Goal: Task Accomplishment & Management: Manage account settings

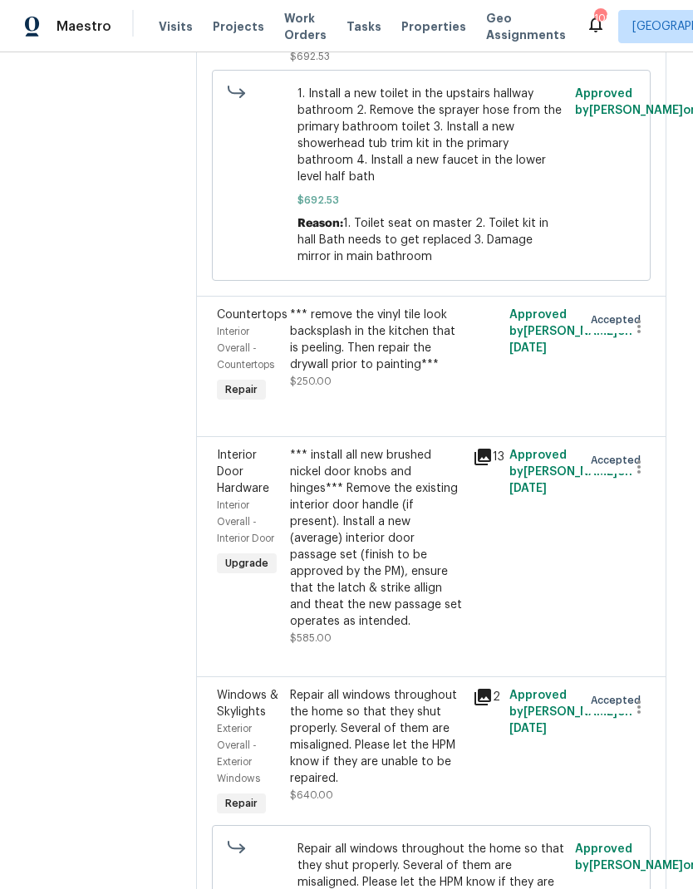
scroll to position [3679, 0]
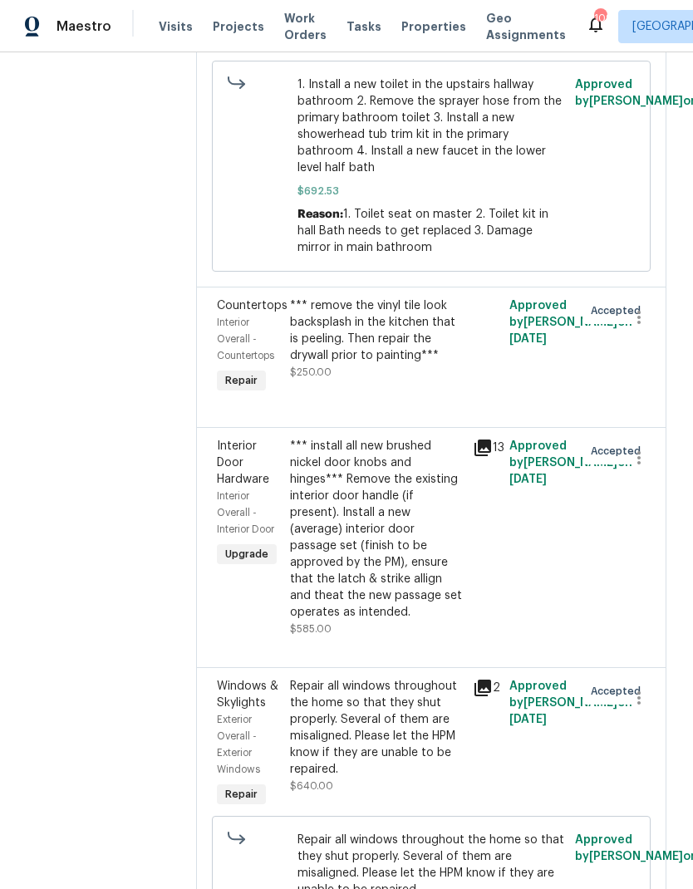
click at [365, 460] on div "*** install all new brushed nickel door knobs and hinges*** Remove the existing…" at bounding box center [376, 529] width 173 height 183
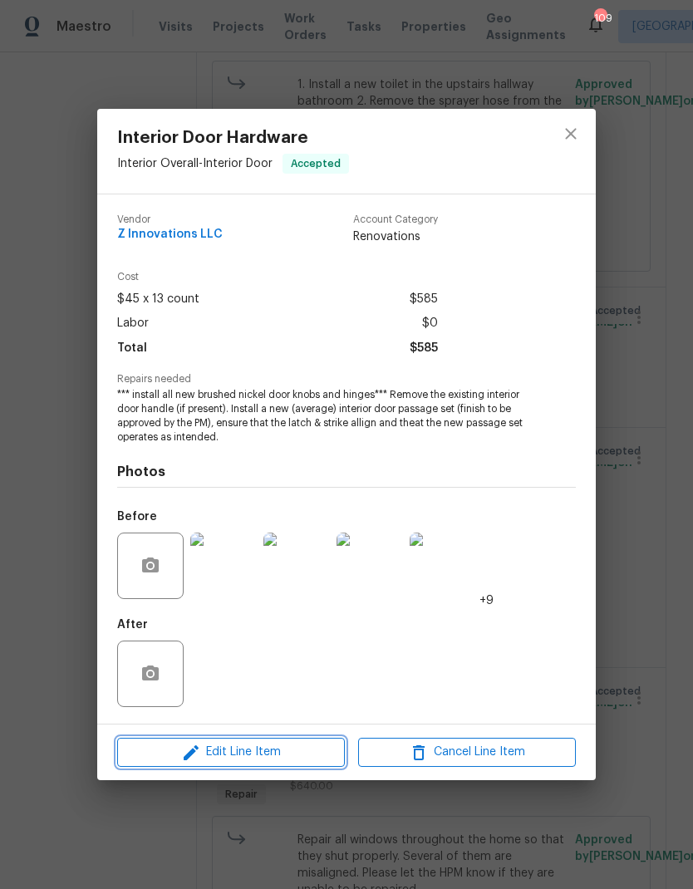
click at [317, 755] on span "Edit Line Item" at bounding box center [231, 752] width 218 height 21
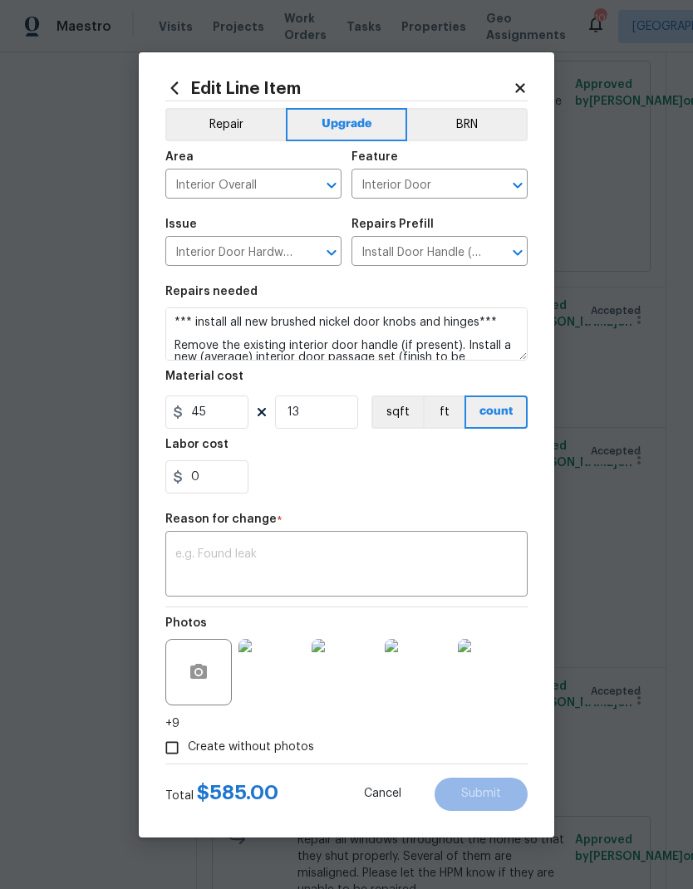
click at [275, 553] on textarea at bounding box center [346, 565] width 342 height 35
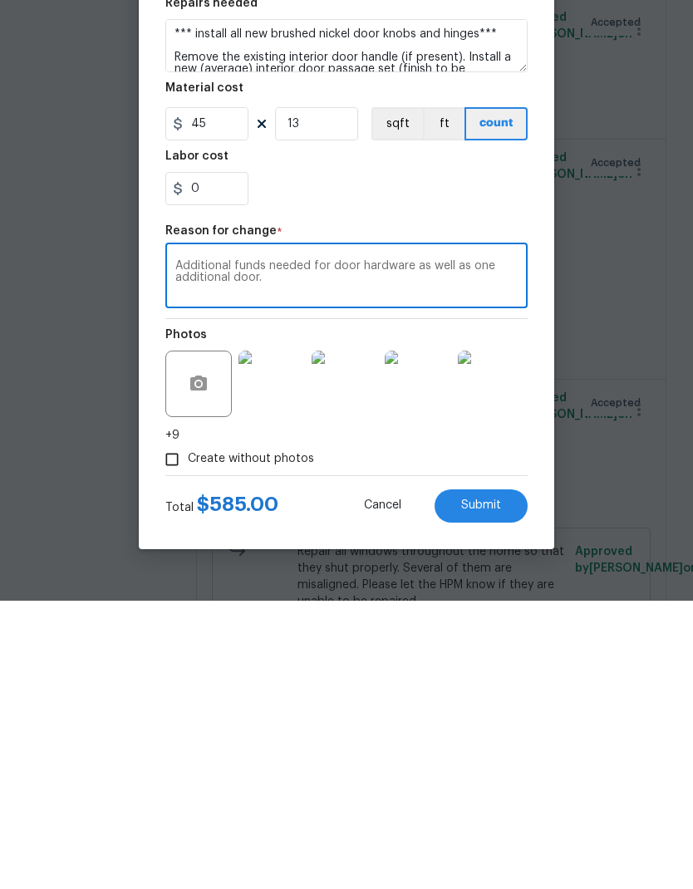
type textarea "Additional funds needed for door hardware as well as one additional door."
click at [231, 395] on input "45" at bounding box center [206, 411] width 83 height 33
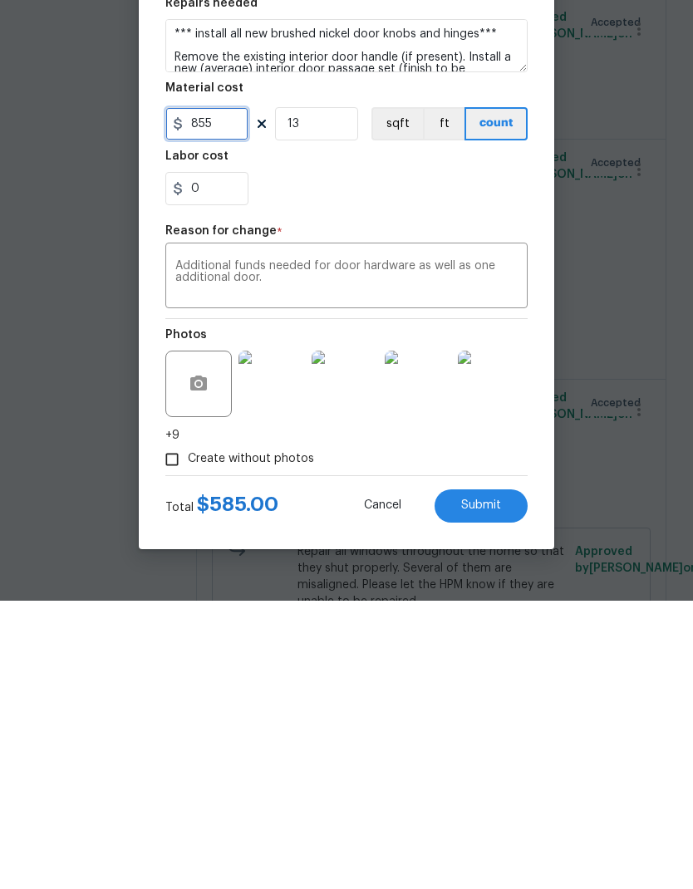
type input "855"
click at [336, 395] on input "13" at bounding box center [316, 411] width 83 height 33
type input "1"
click at [494, 787] on span "Submit" at bounding box center [481, 793] width 40 height 12
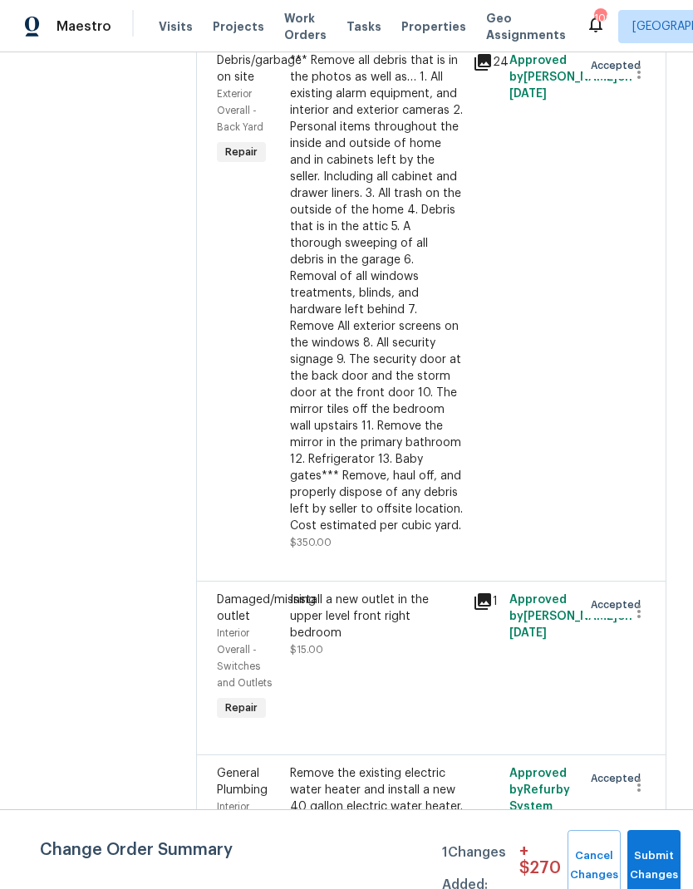
scroll to position [0, 0]
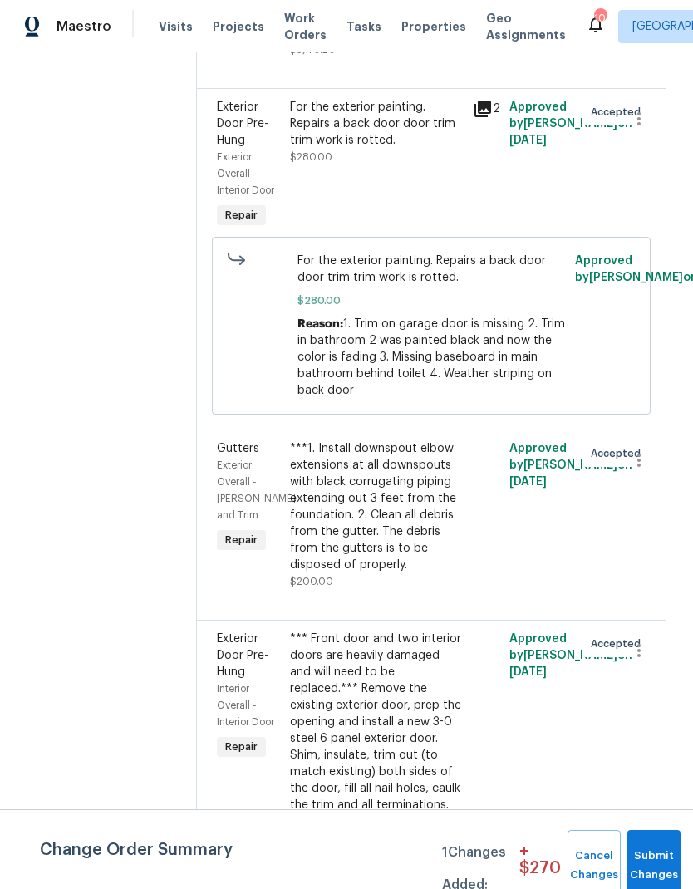
click at [357, 631] on div "*** Front door and two interior doors are heavily damaged and will need to be r…" at bounding box center [376, 754] width 173 height 249
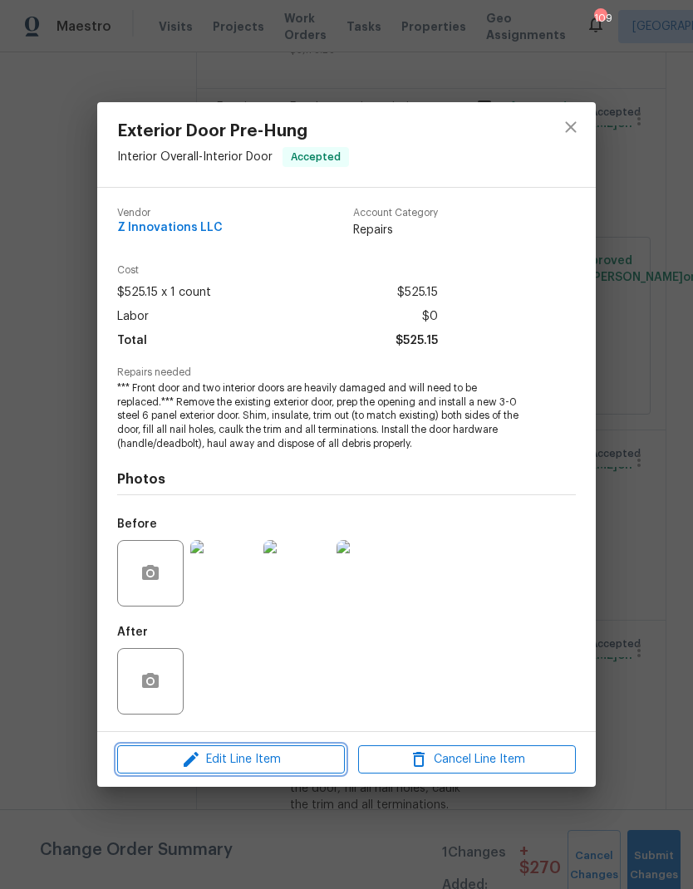
click at [293, 763] on span "Edit Line Item" at bounding box center [231, 759] width 218 height 21
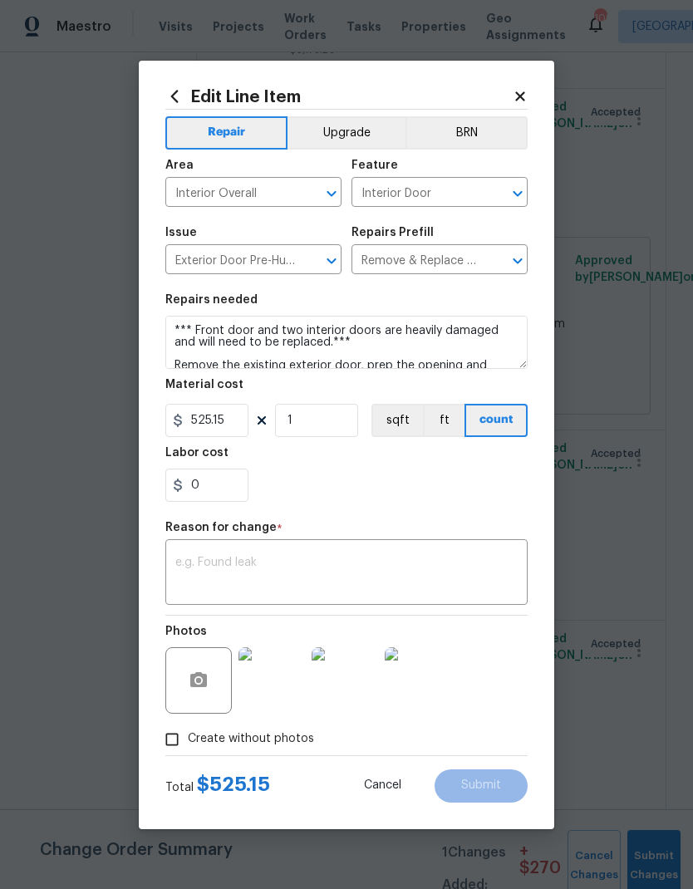
click at [289, 563] on textarea at bounding box center [346, 574] width 342 height 35
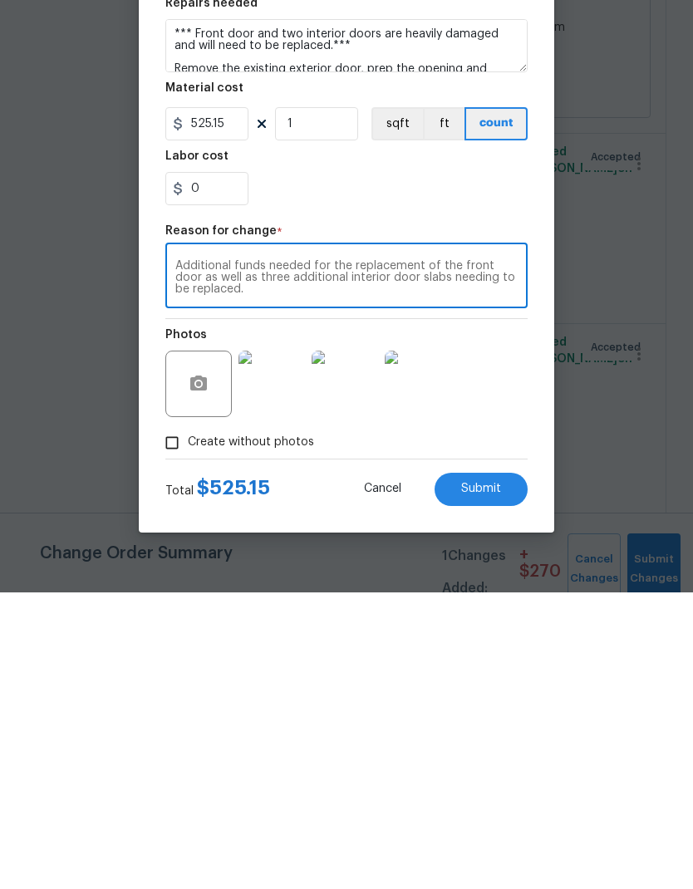
type textarea "Additional funds needed for the replacement of the front door as well as three …"
click at [237, 404] on input "525.15" at bounding box center [206, 420] width 83 height 33
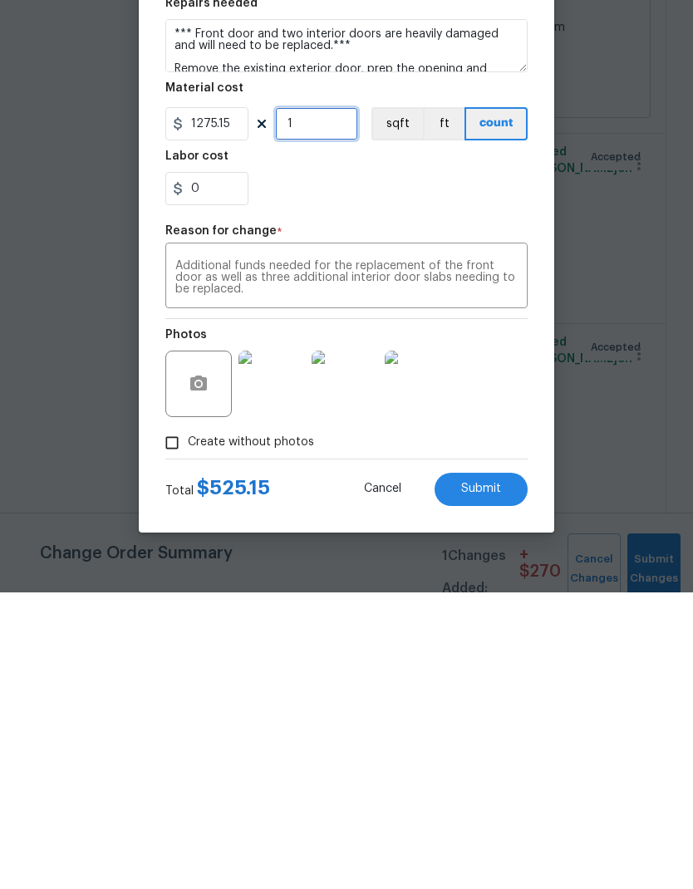
click at [332, 404] on input "1" at bounding box center [316, 420] width 83 height 33
click at [513, 769] on button "Submit" at bounding box center [480, 785] width 93 height 33
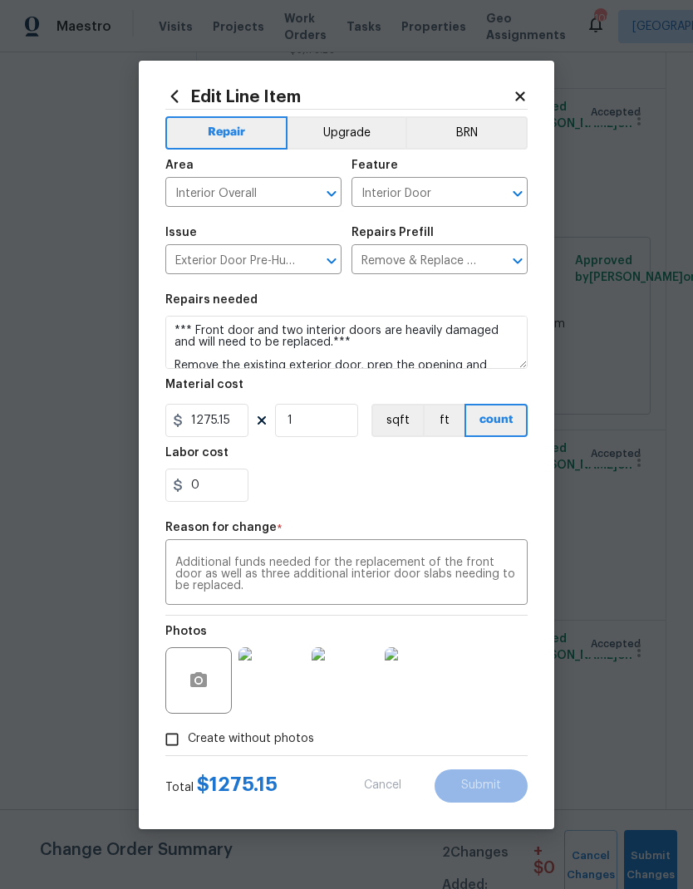
type input "525.15"
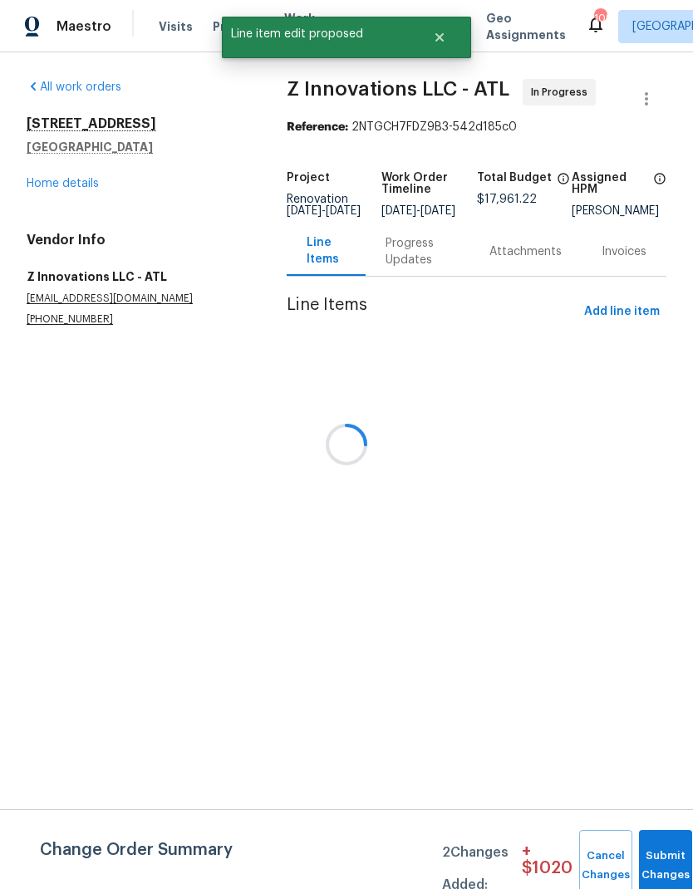
scroll to position [0, 0]
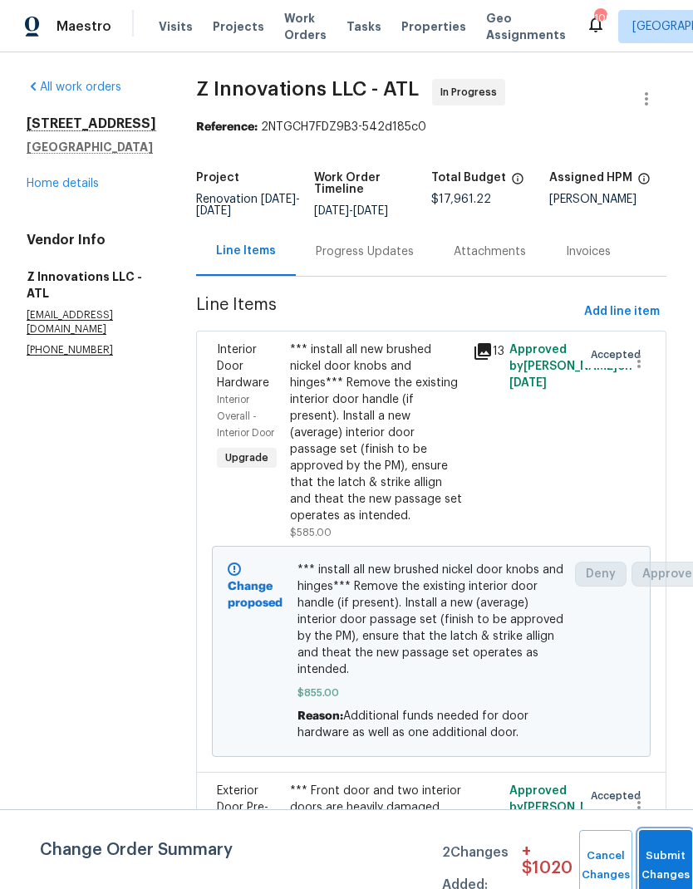
click at [657, 862] on button "Submit Changes" at bounding box center [665, 865] width 53 height 71
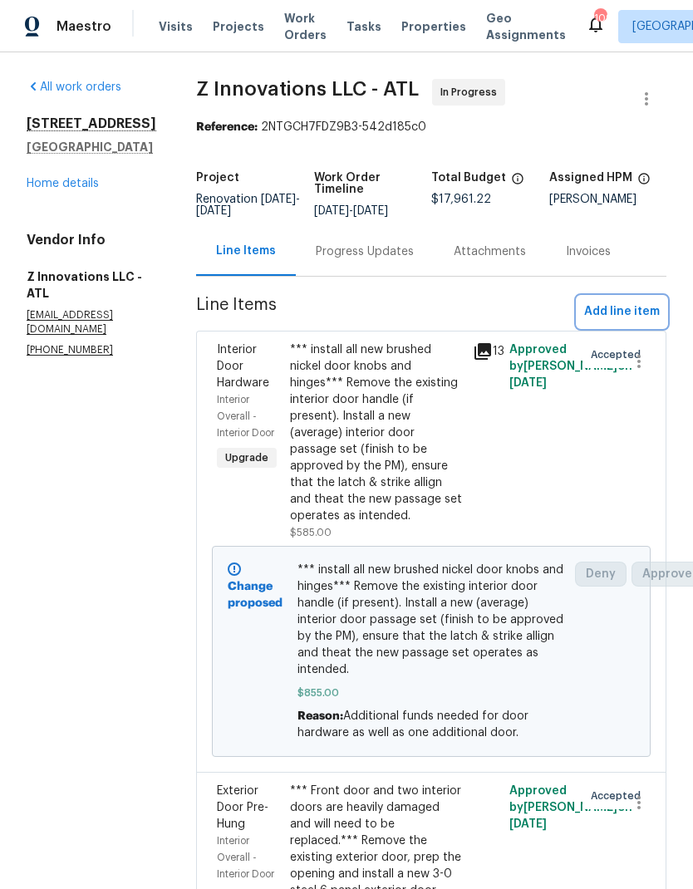
click at [625, 311] on span "Add line item" at bounding box center [622, 312] width 76 height 21
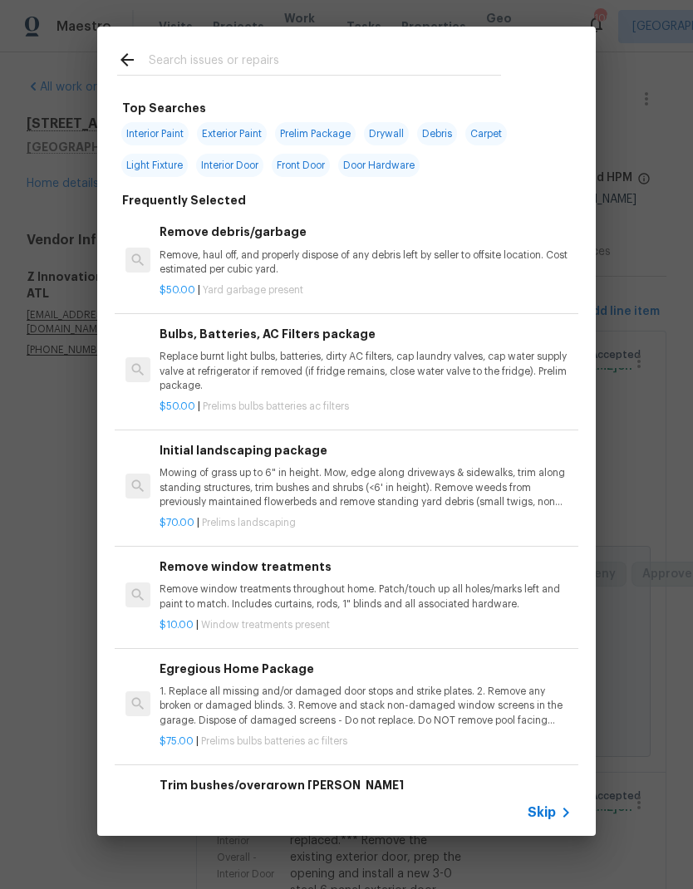
click at [206, 61] on input "text" at bounding box center [325, 62] width 352 height 25
click at [132, 59] on icon at bounding box center [126, 59] width 13 height 13
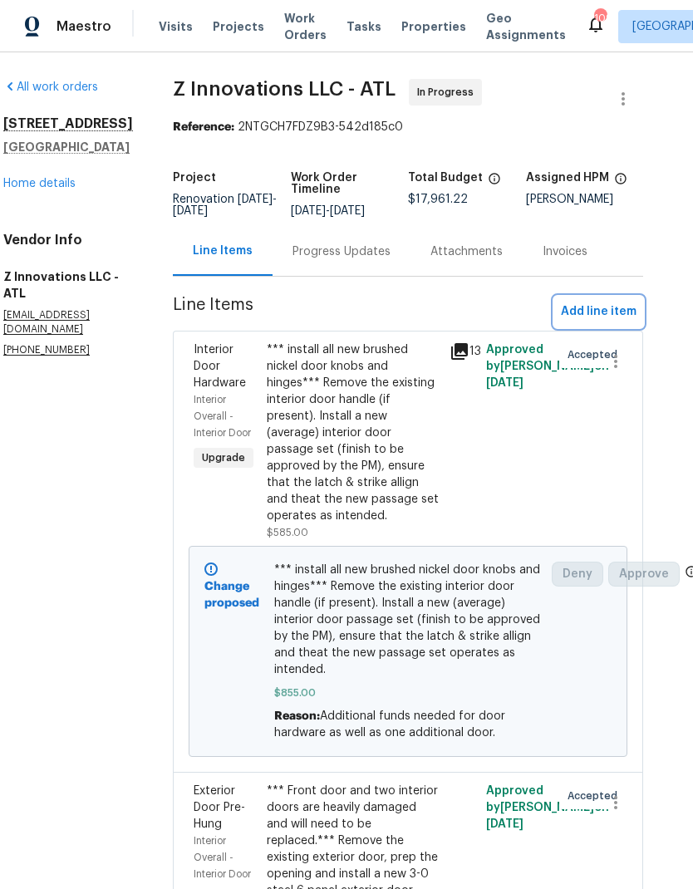
scroll to position [0, 23]
click at [599, 308] on span "Add line item" at bounding box center [599, 312] width 76 height 21
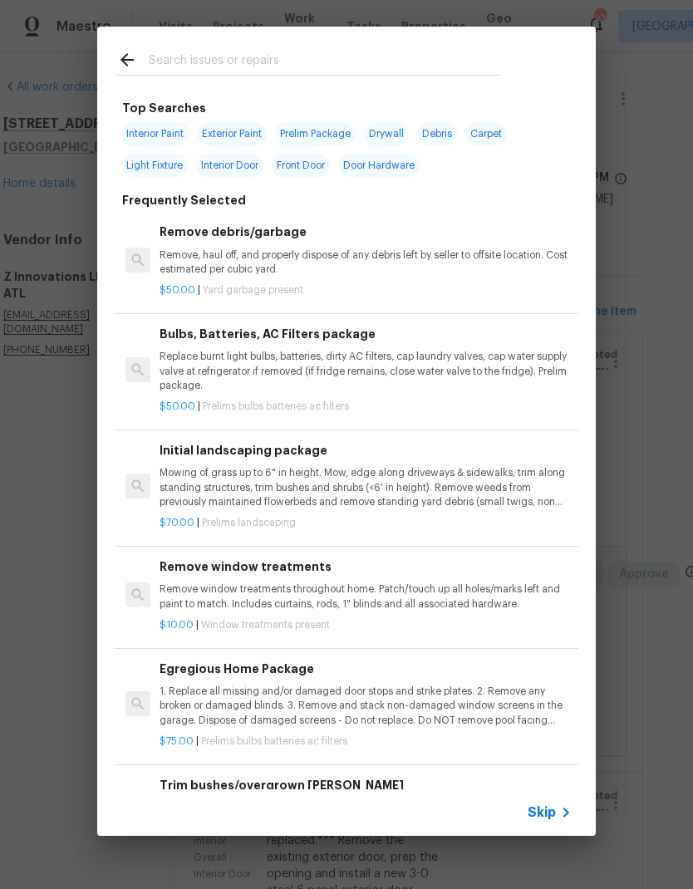
click at [243, 59] on input "text" at bounding box center [325, 62] width 352 height 25
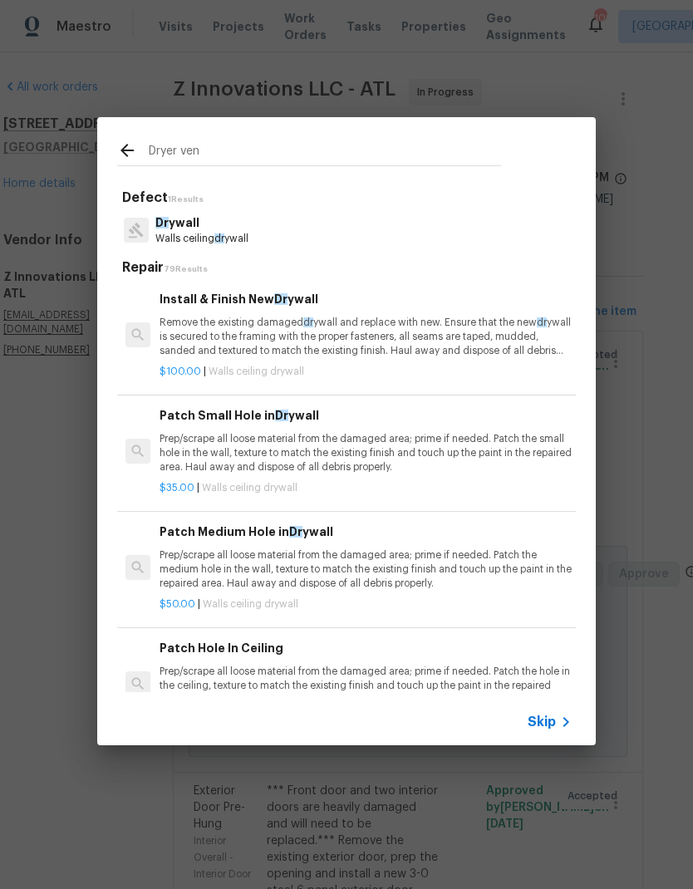
type input "Dryer vent"
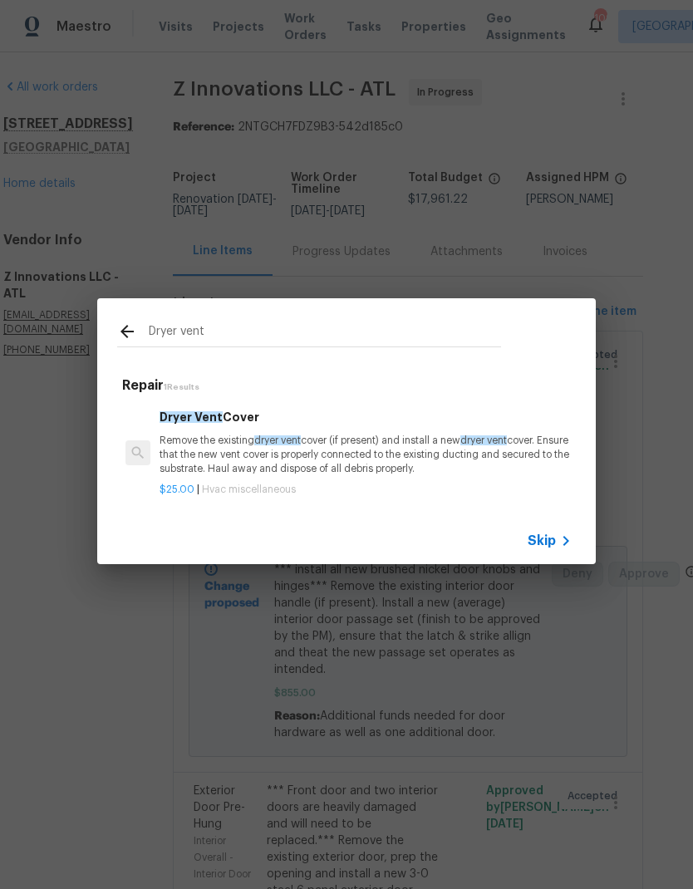
click at [213, 424] on h6 "Dryer Vent Cover" at bounding box center [365, 417] width 412 height 18
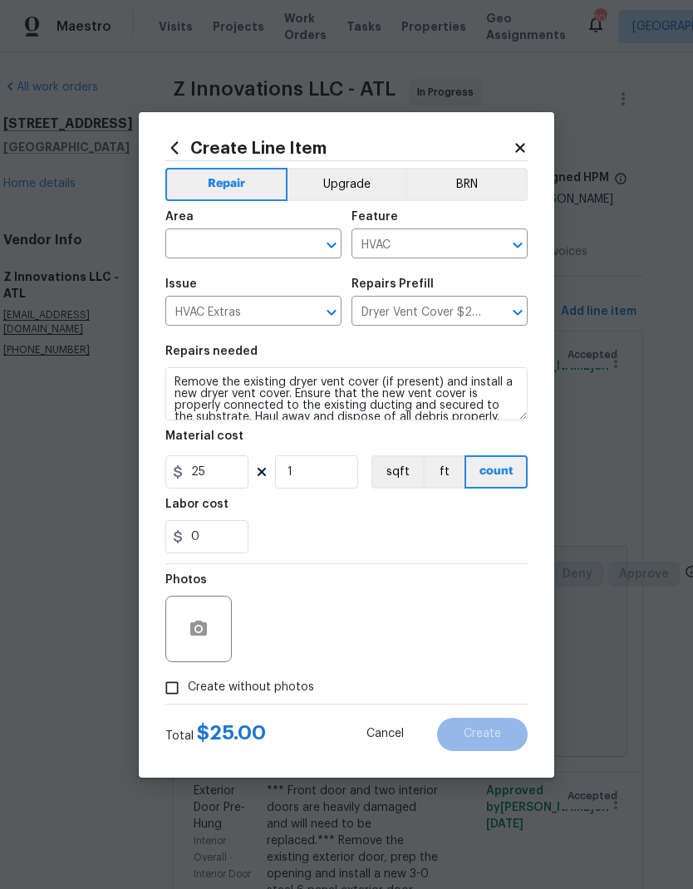
click at [253, 242] on input "text" at bounding box center [230, 246] width 130 height 26
click at [253, 316] on li "Interior Overall" at bounding box center [253, 309] width 176 height 27
type input "Interior Overall"
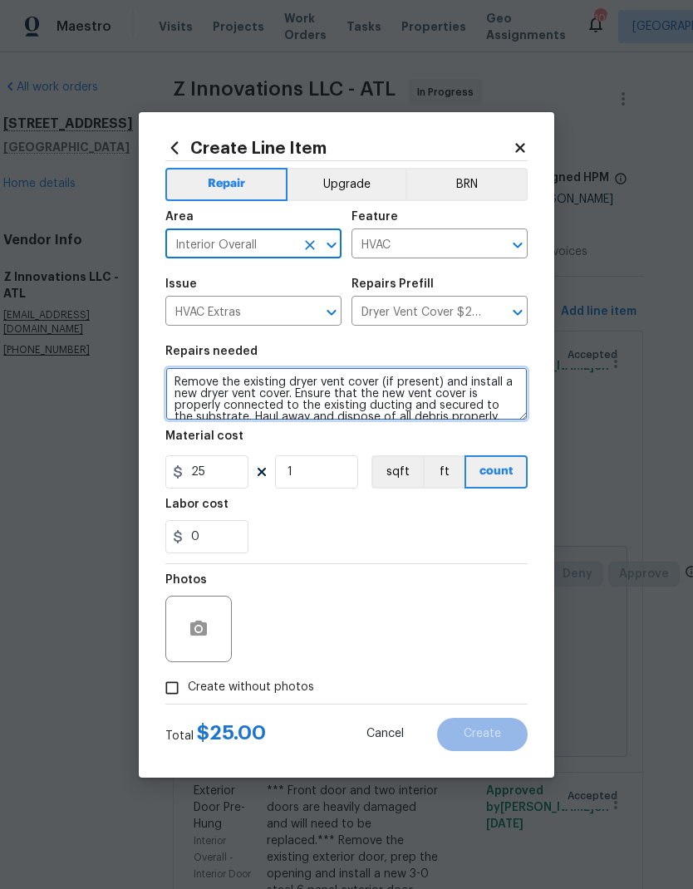
click at [169, 384] on textarea "Remove the existing dryer vent cover (if present) and install a new dryer vent …" at bounding box center [346, 393] width 362 height 53
click at [208, 381] on textarea "Remove the existing dryer vent cover (if present) and install a new dryer vent …" at bounding box center [346, 393] width 362 height 53
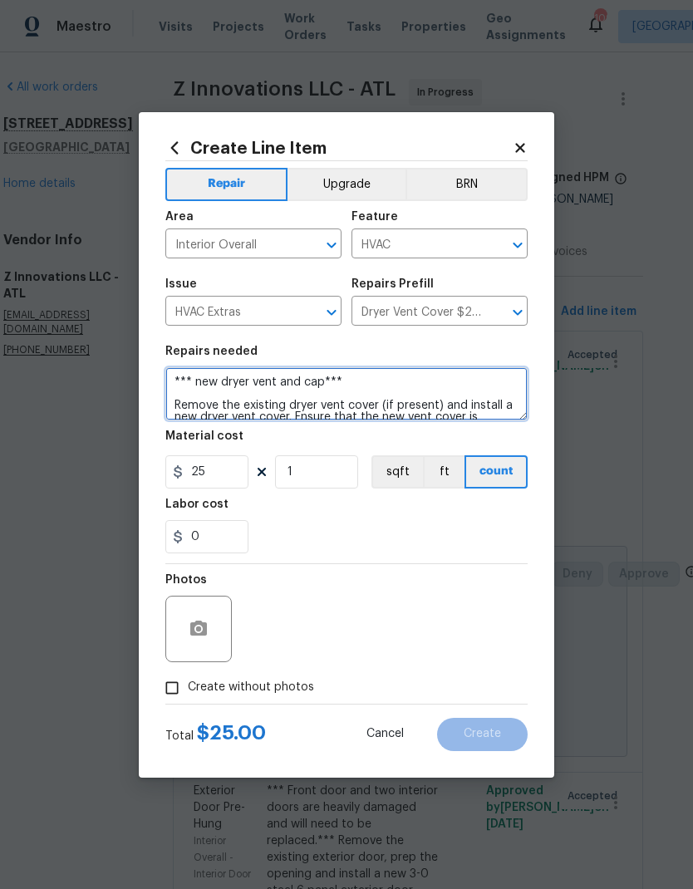
type textarea "*** new dryer vent and cap*** Remove the existing dryer vent cover (if present)…"
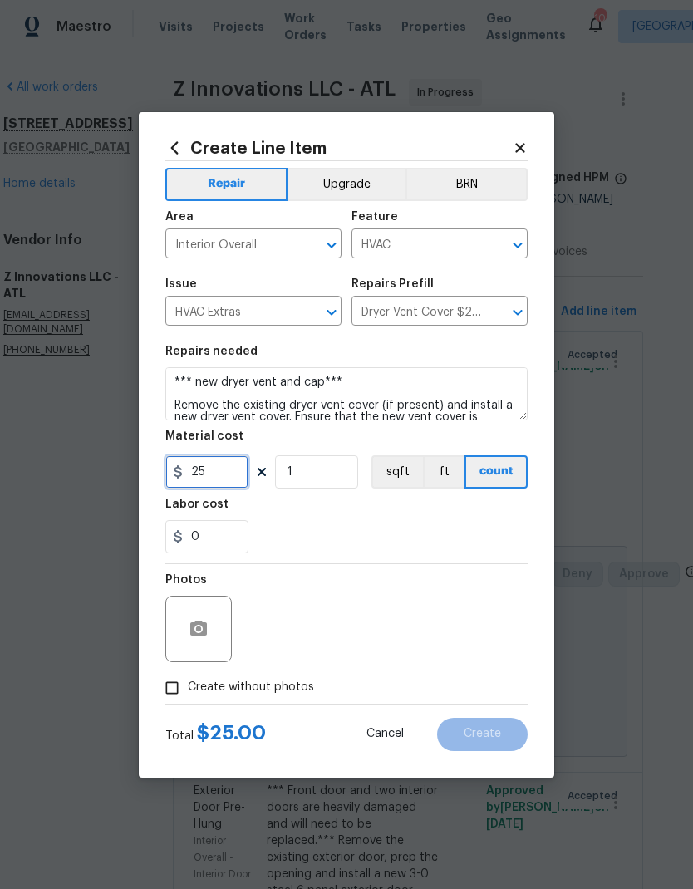
click at [206, 469] on input "25" at bounding box center [206, 471] width 83 height 33
type input "45"
click at [330, 473] on input "1" at bounding box center [316, 471] width 83 height 33
click at [179, 685] on input "Create without photos" at bounding box center [172, 688] width 32 height 32
checkbox input "true"
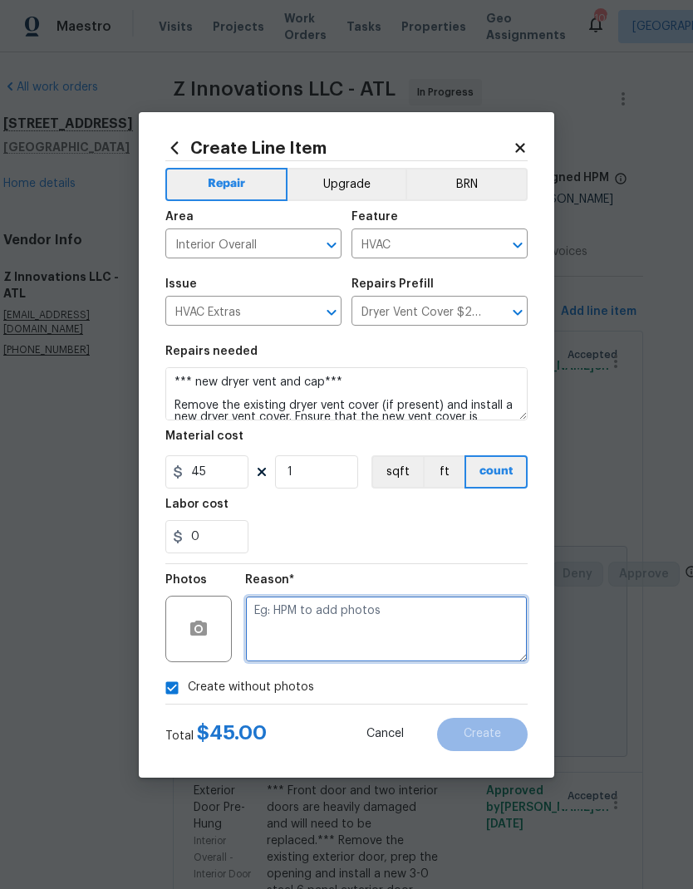
click at [322, 610] on textarea at bounding box center [386, 629] width 282 height 66
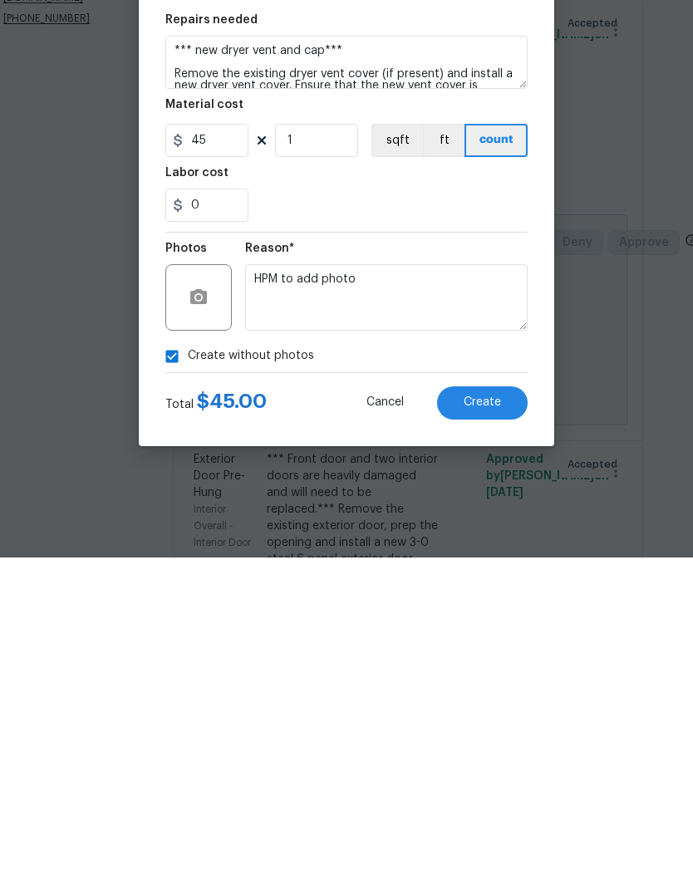
scroll to position [66, 0]
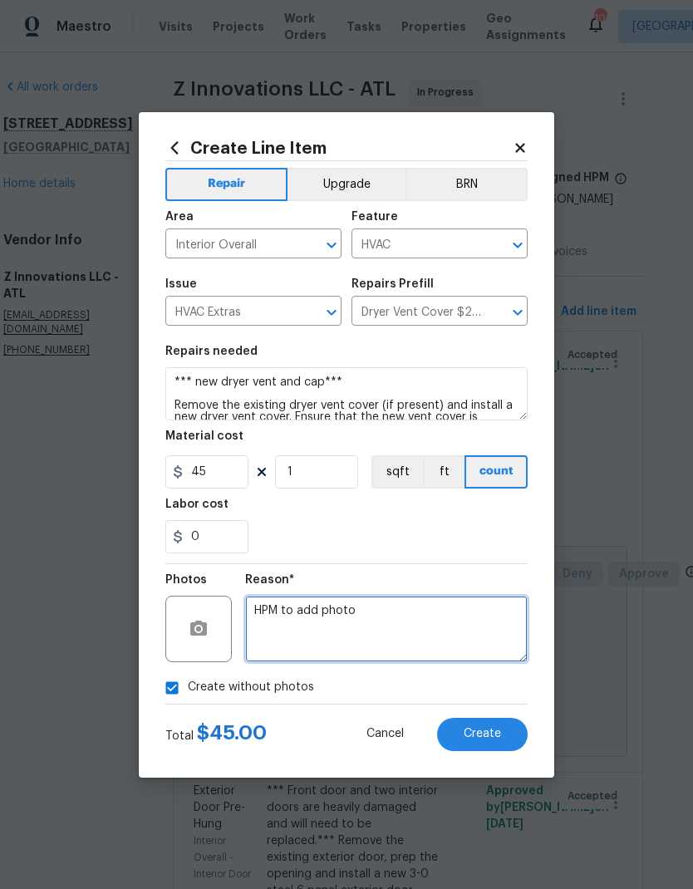
type textarea "HPM to add photo"
click at [495, 737] on span "Create" at bounding box center [482, 734] width 37 height 12
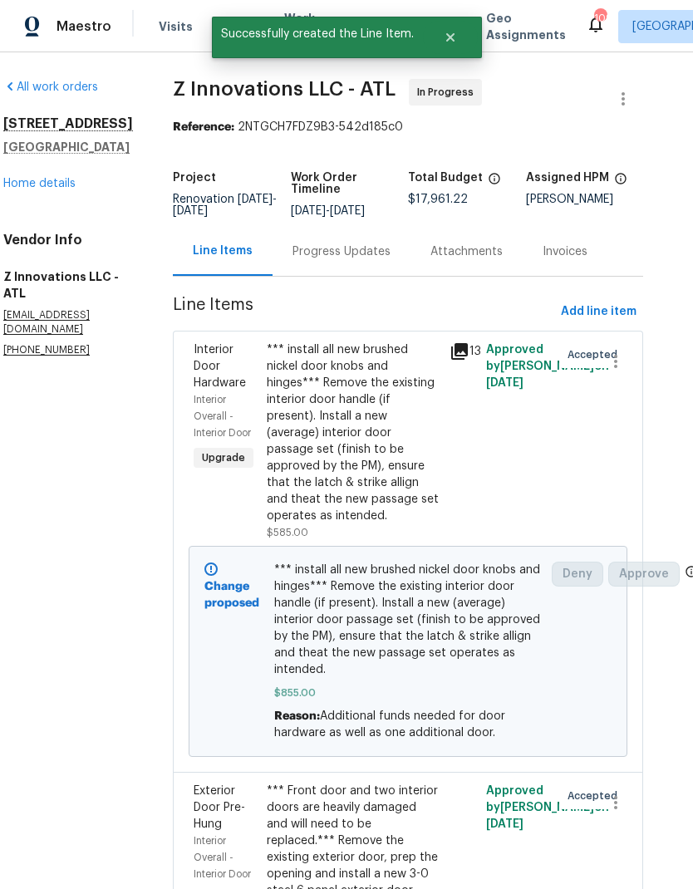
scroll to position [0, 0]
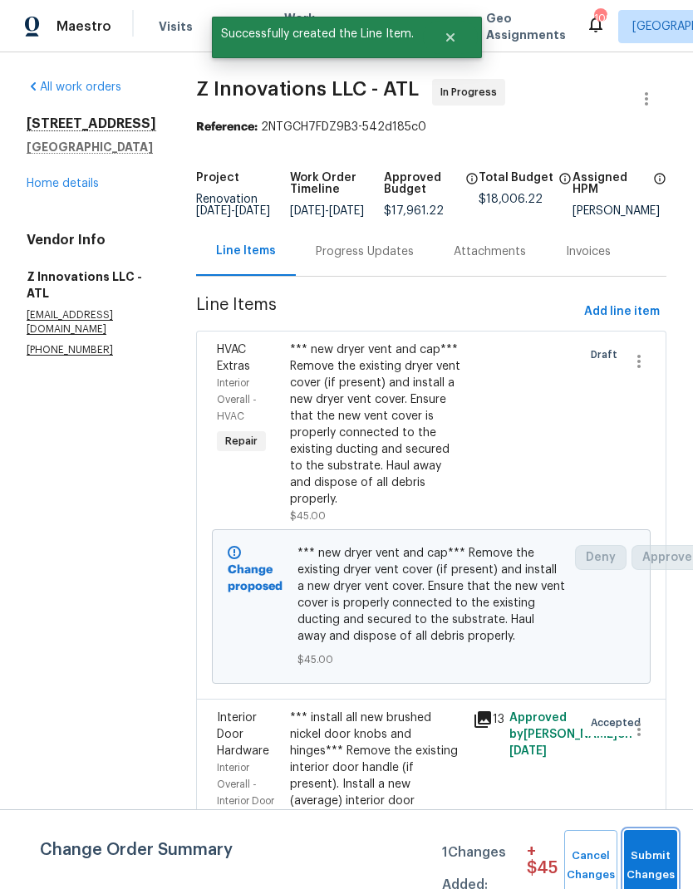
click at [656, 853] on span "Submit Changes" at bounding box center [650, 865] width 37 height 38
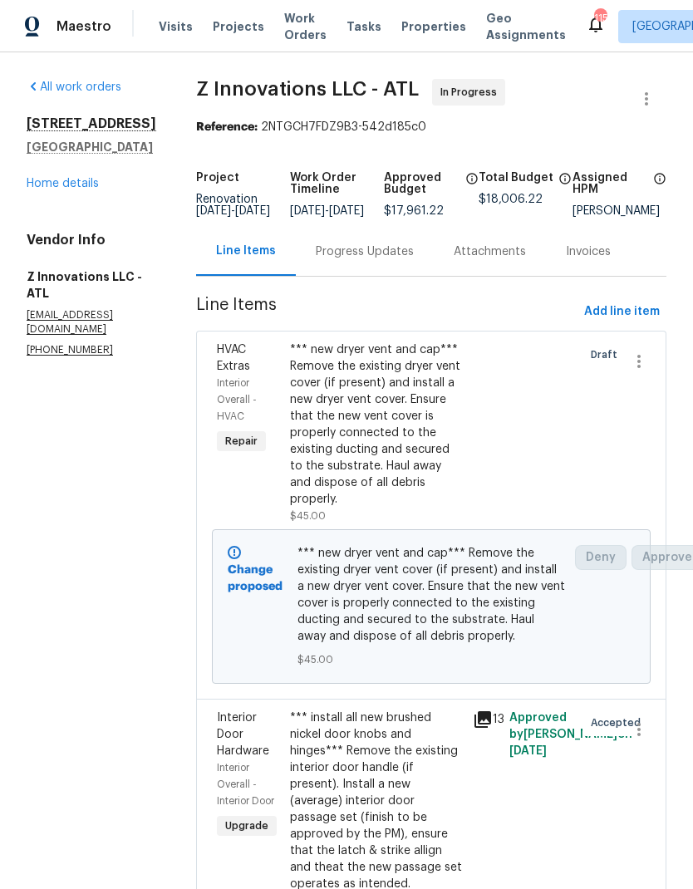
click at [67, 189] on link "Home details" at bounding box center [63, 184] width 72 height 12
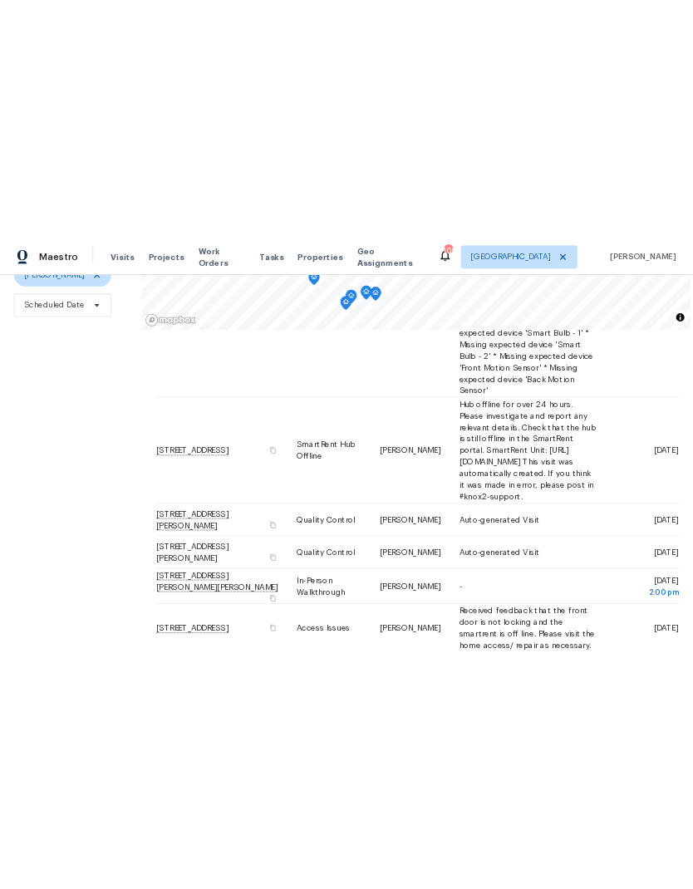
scroll to position [160, 0]
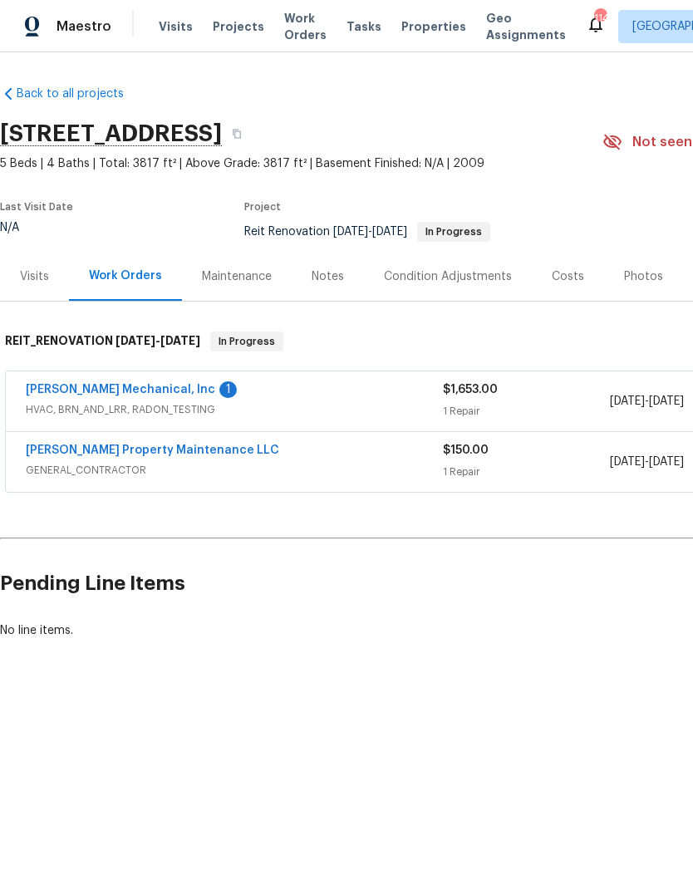
click at [142, 391] on link "[PERSON_NAME] Mechanical, Inc" at bounding box center [120, 390] width 189 height 12
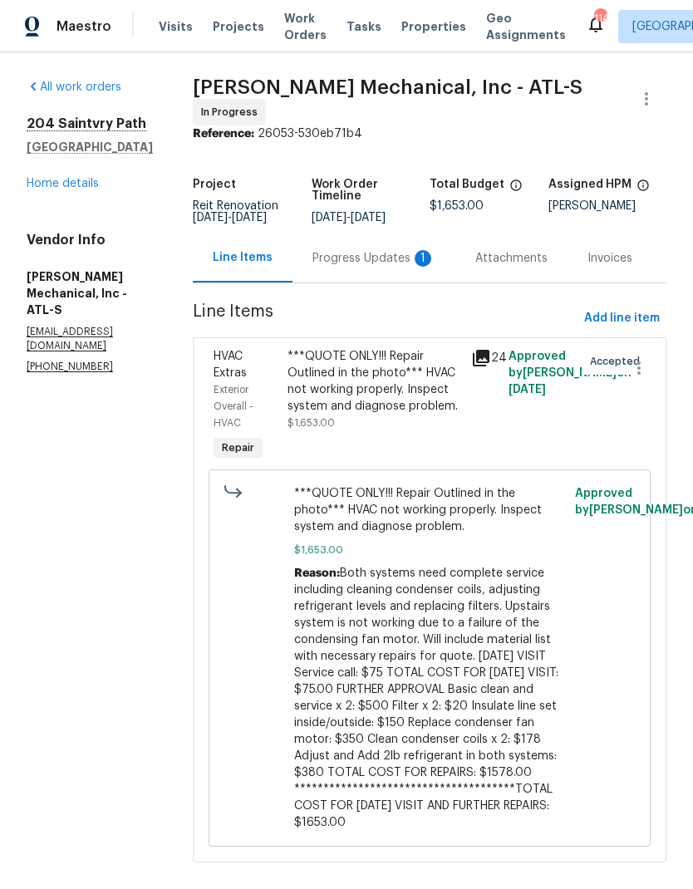
click at [368, 267] on div "Progress Updates 1" at bounding box center [373, 258] width 123 height 17
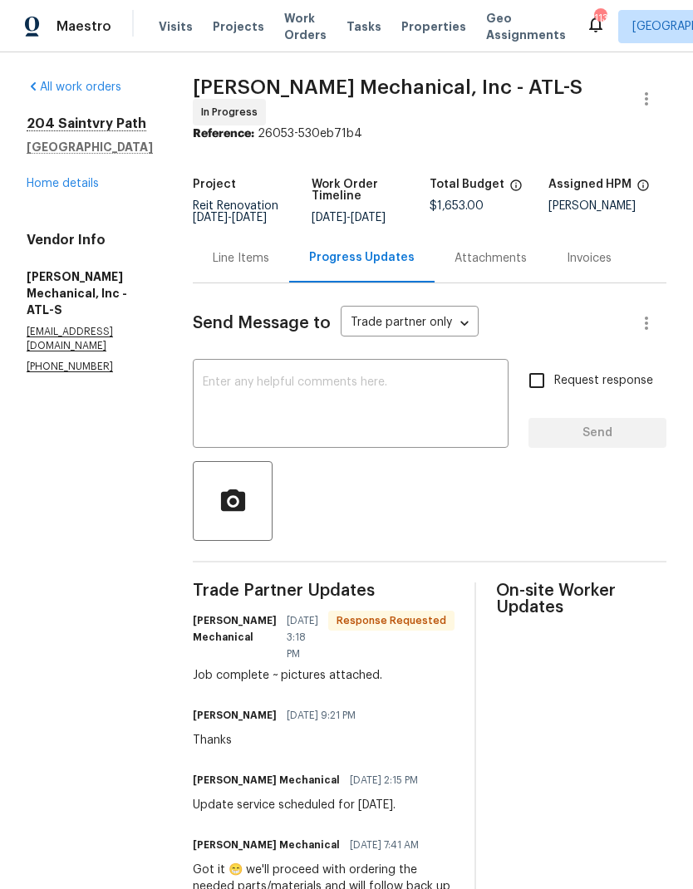
click at [269, 267] on div "Line Items" at bounding box center [241, 258] width 56 height 17
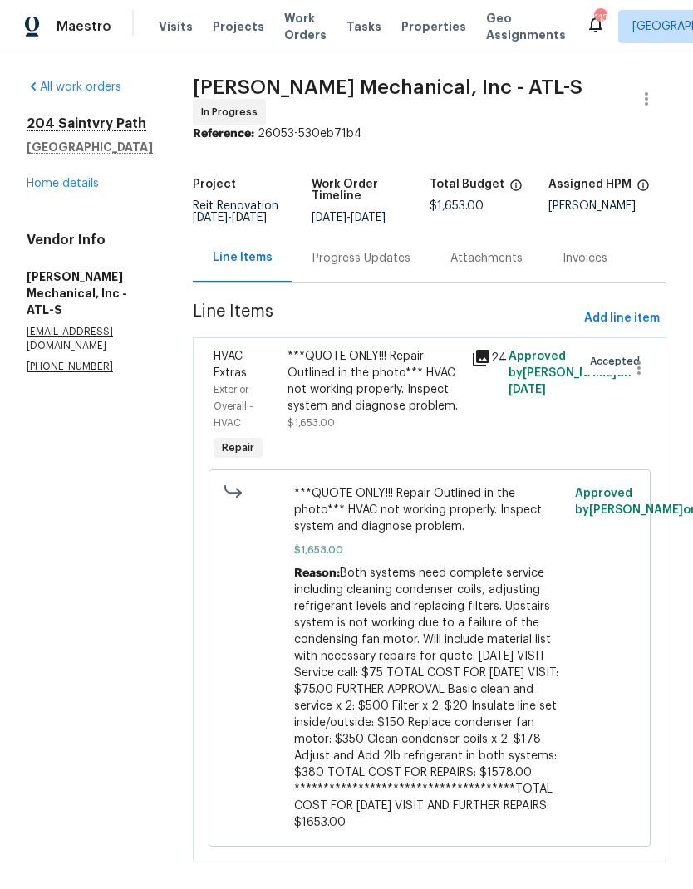
click at [448, 677] on span "**********" at bounding box center [426, 697] width 264 height 261
click at [382, 399] on div "***QUOTE ONLY!!! Repair Outlined in the photo*** HVAC not working properly. Ins…" at bounding box center [374, 381] width 174 height 66
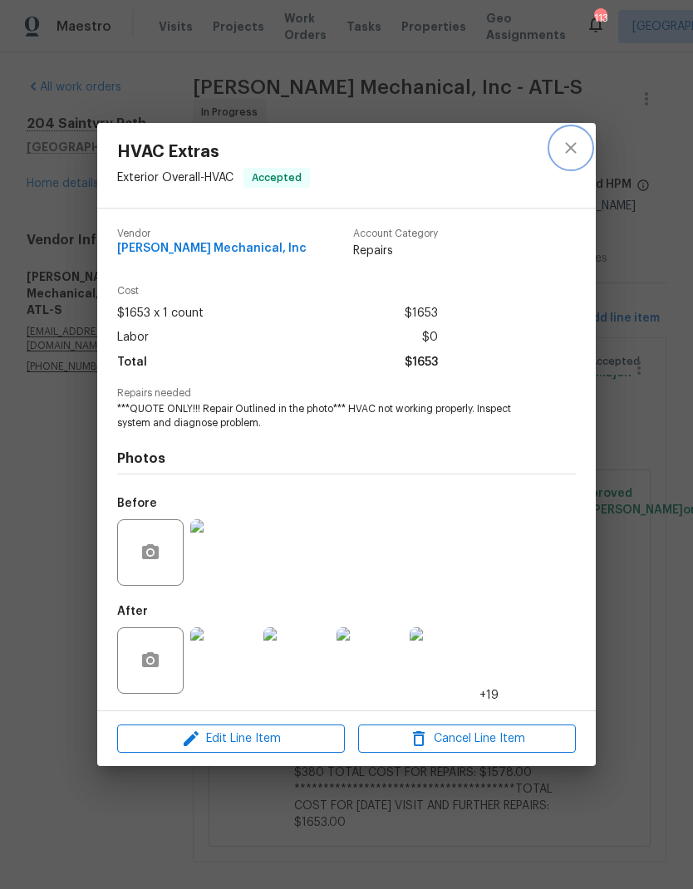
click at [572, 145] on icon "close" at bounding box center [570, 147] width 11 height 11
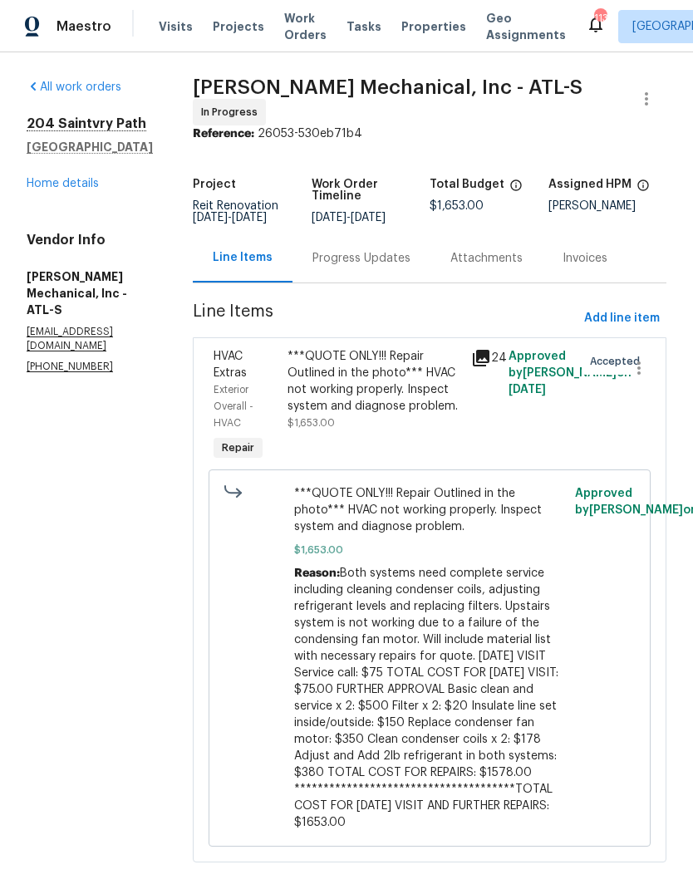
scroll to position [61, 0]
click at [80, 178] on link "Home details" at bounding box center [63, 184] width 72 height 12
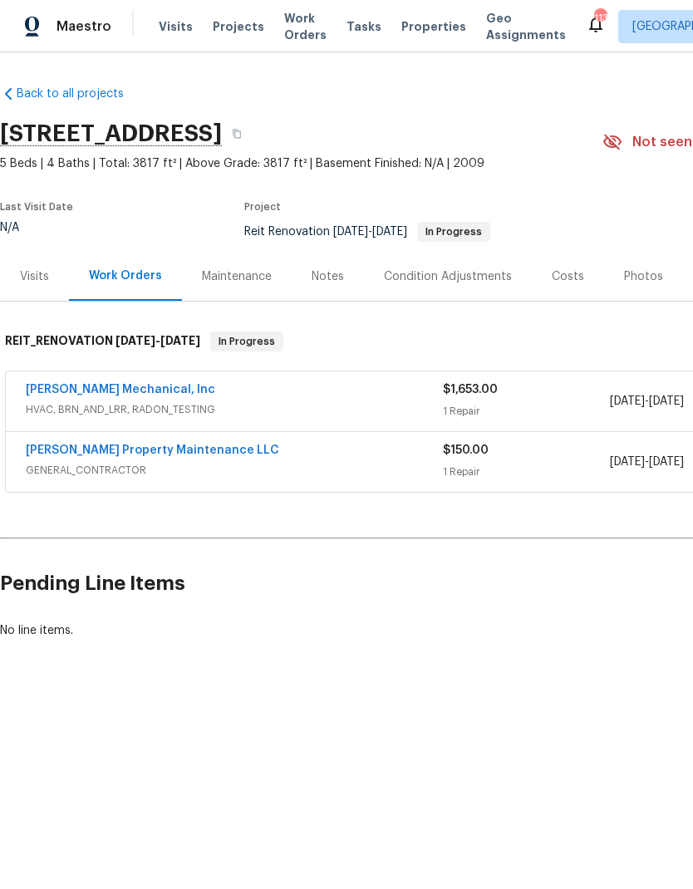
click at [140, 391] on link "JH Martin Mechanical, Inc" at bounding box center [120, 390] width 189 height 12
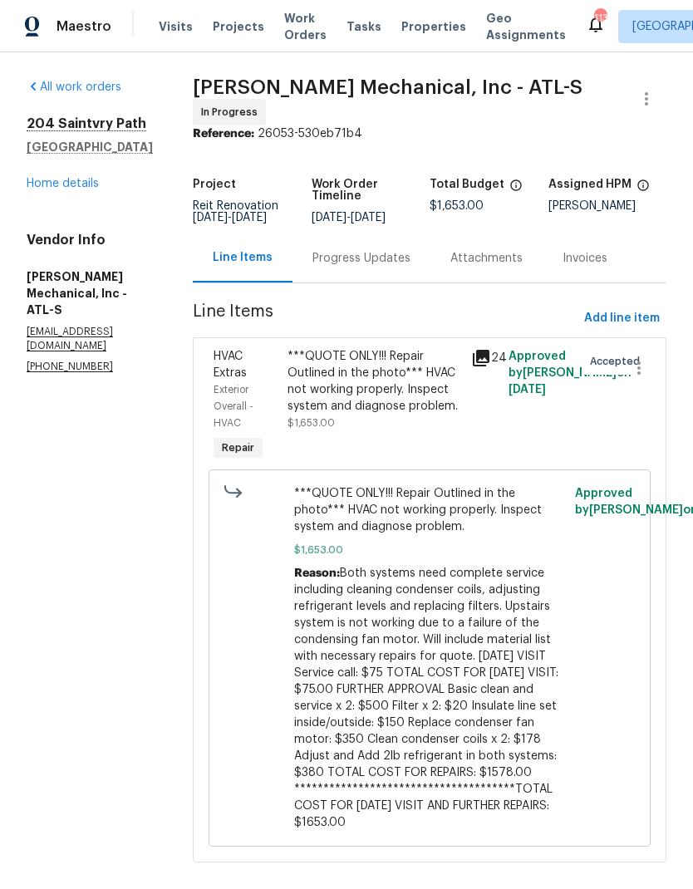
click at [67, 183] on link "Home details" at bounding box center [63, 184] width 72 height 12
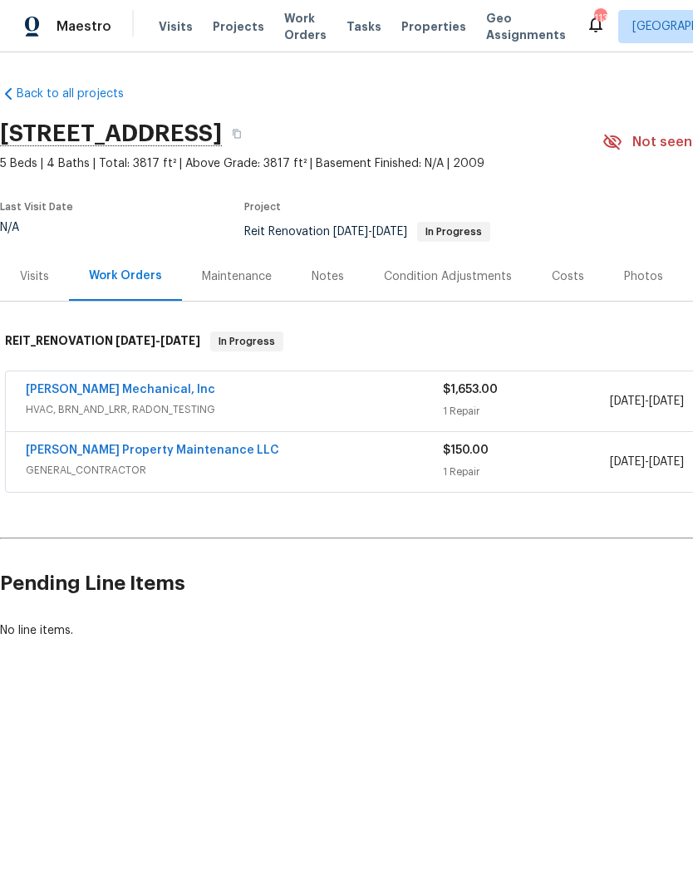
click at [150, 390] on link "[PERSON_NAME] Mechanical, Inc" at bounding box center [120, 390] width 189 height 12
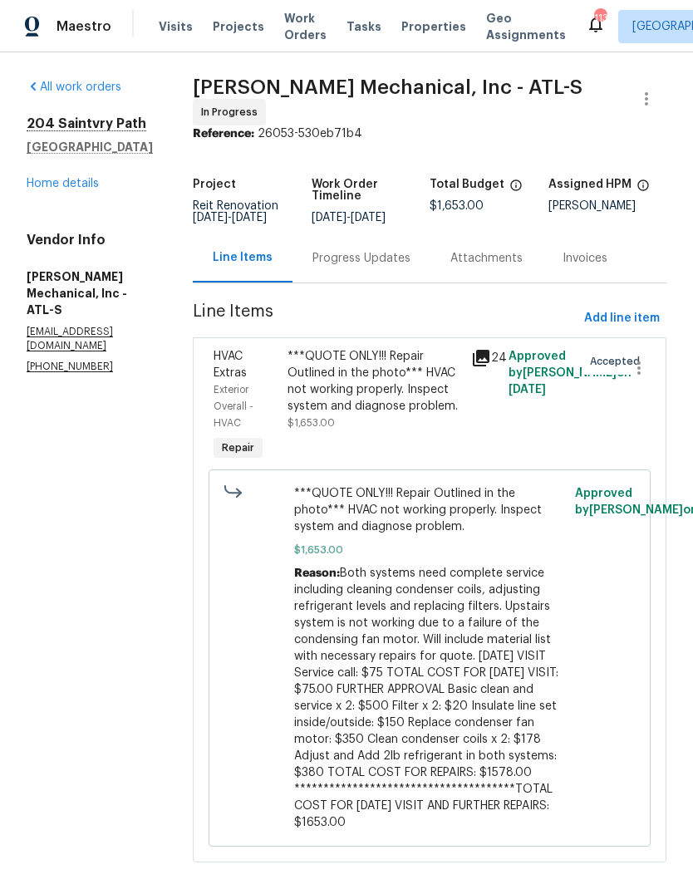
click at [407, 262] on div "Progress Updates" at bounding box center [361, 258] width 98 height 17
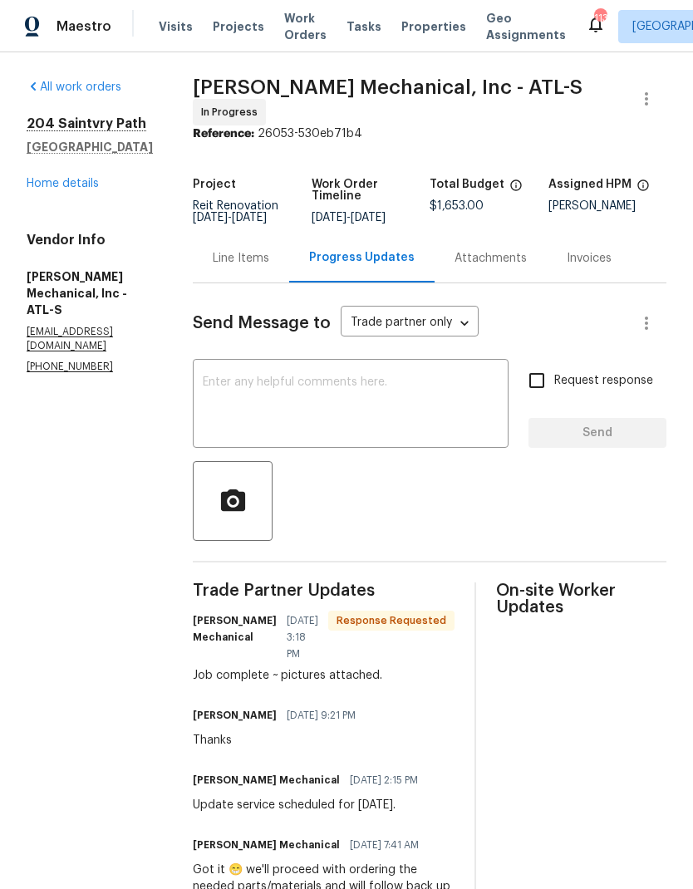
click at [343, 385] on textarea at bounding box center [351, 405] width 296 height 58
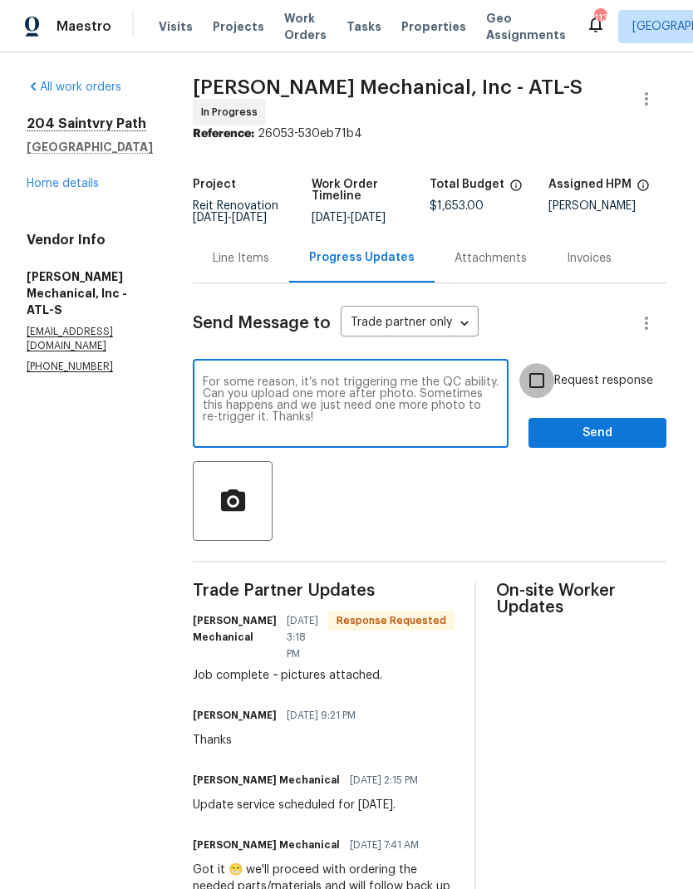
type textarea "For some reason, it’s not triggering me the QC ability. Can you upload one more…"
click at [542, 383] on input "Request response" at bounding box center [536, 380] width 35 height 35
checkbox input "true"
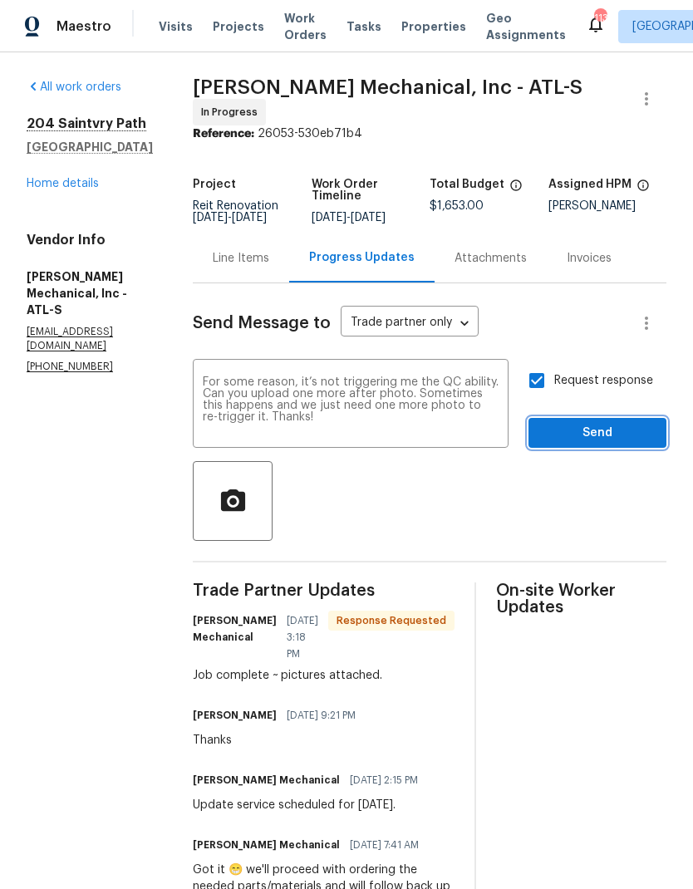
click at [592, 432] on span "Send" at bounding box center [597, 433] width 111 height 21
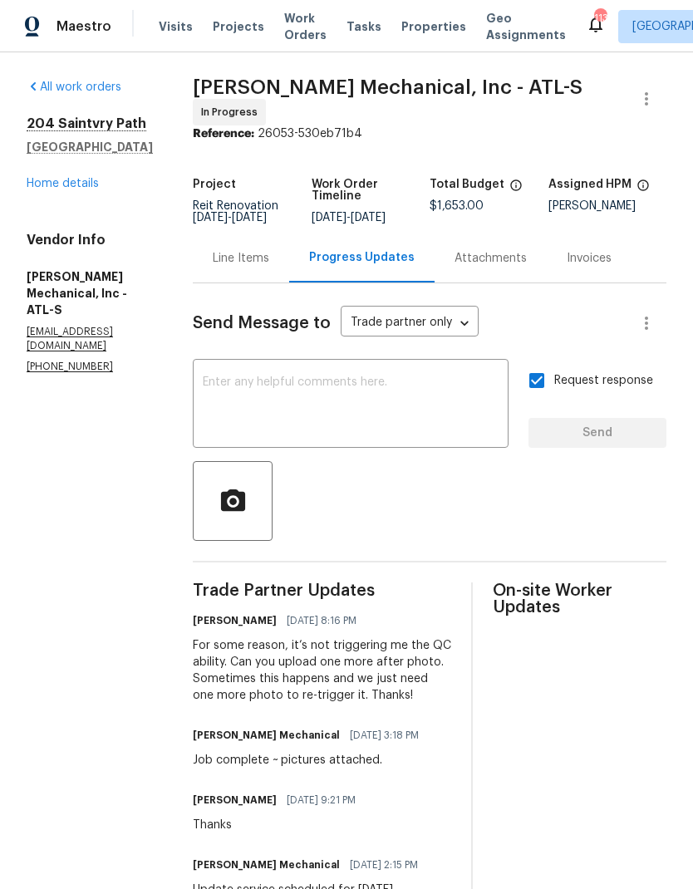
click at [76, 184] on link "Home details" at bounding box center [63, 184] width 72 height 12
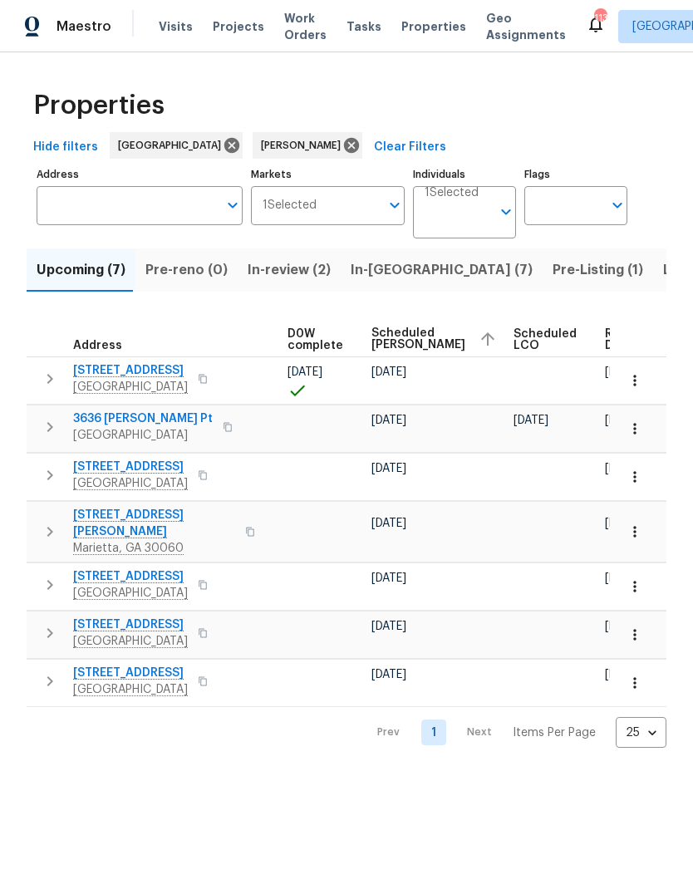
scroll to position [0, 438]
